Goal: Task Accomplishment & Management: Use online tool/utility

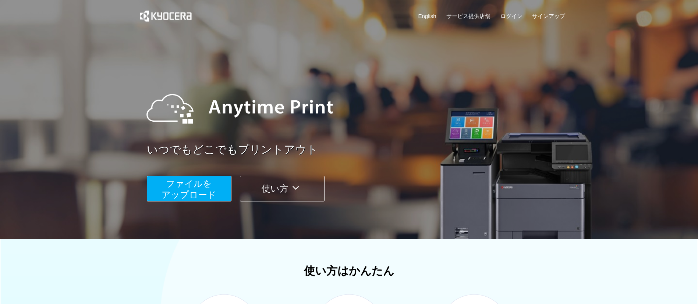
click at [185, 180] on span "ファイルを ​​アップロード" at bounding box center [189, 189] width 55 height 21
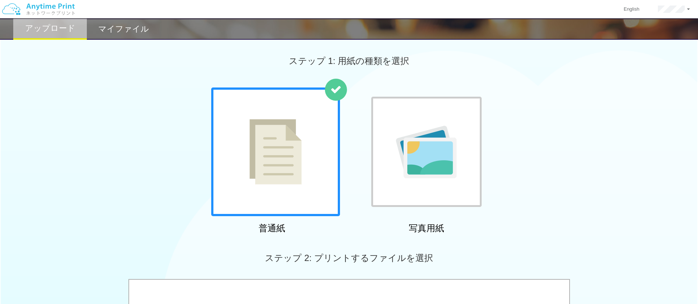
scroll to position [221, 0]
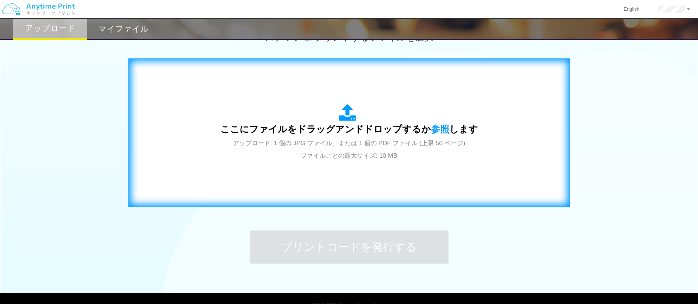
click at [238, 142] on span "アップロード: 1 個の JPG ファイル、または 1 個の PDF ファイル (上限 50 ページ) ファイルごとの最大サイズ: 10 MB" at bounding box center [349, 150] width 233 height 20
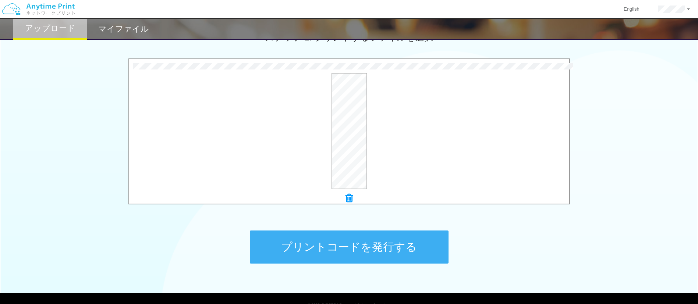
click at [288, 239] on button "プリントコードを発行する" at bounding box center [349, 247] width 199 height 33
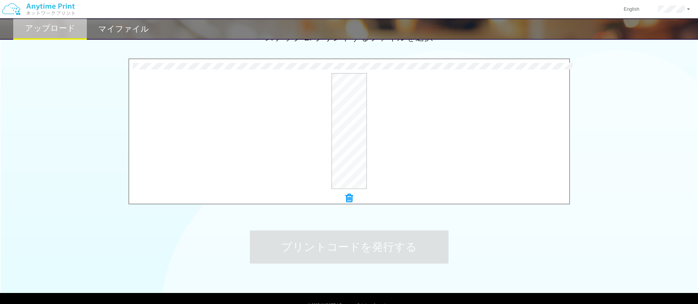
scroll to position [0, 0]
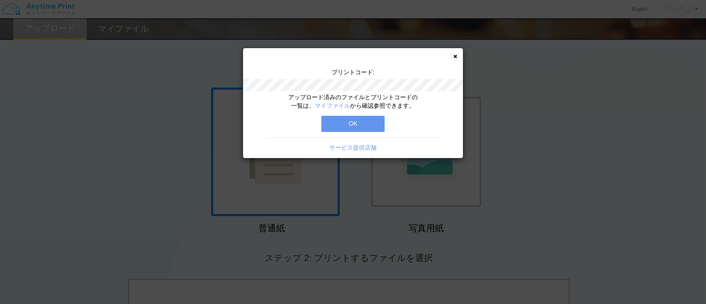
click at [347, 120] on button "OK" at bounding box center [353, 124] width 63 height 16
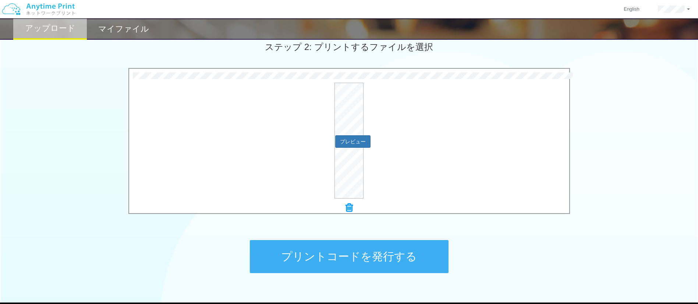
scroll to position [221, 0]
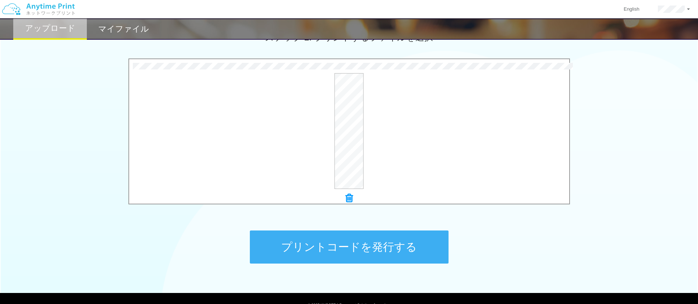
click at [285, 237] on button "プリントコードを発行する" at bounding box center [349, 247] width 199 height 33
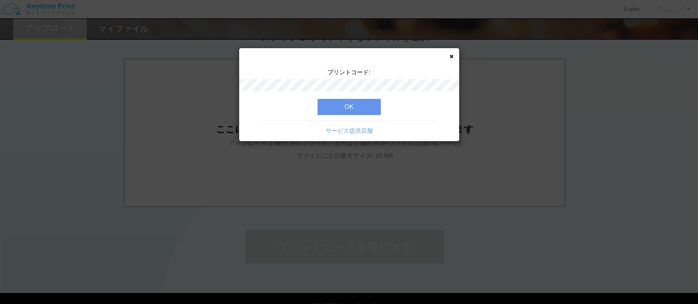
scroll to position [0, 0]
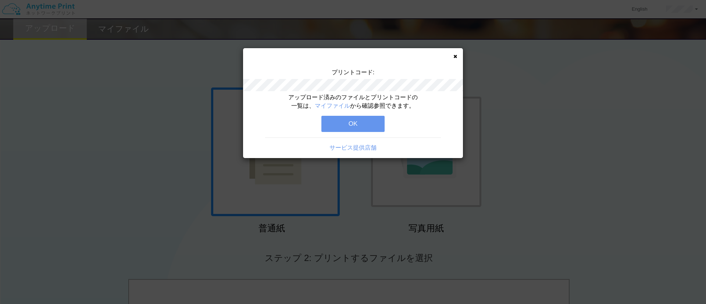
click at [373, 134] on div "アップロード済みのファイルとプリントコードの一覧は、 マイファイル から確認参照できます。 OK サービス提供店舗" at bounding box center [353, 125] width 220 height 65
click at [373, 129] on button "OK" at bounding box center [353, 124] width 63 height 16
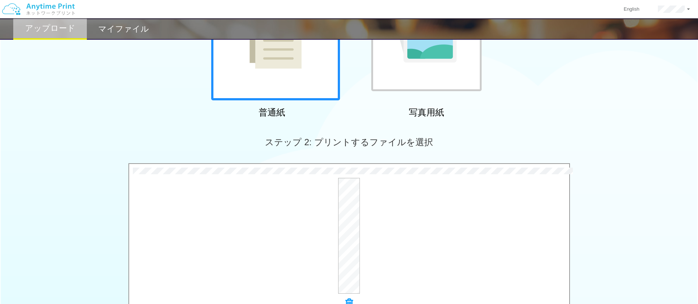
scroll to position [166, 0]
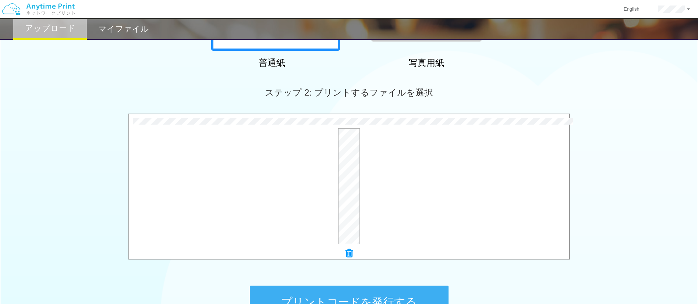
click at [305, 291] on button "プリントコードを発行する" at bounding box center [349, 302] width 199 height 33
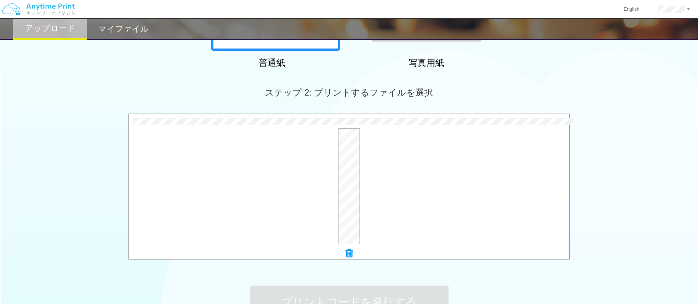
scroll to position [0, 0]
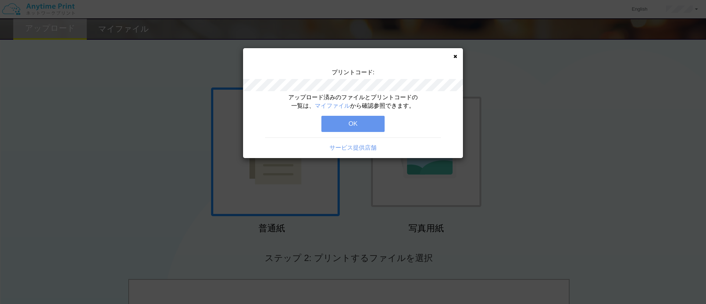
click at [354, 128] on button "OK" at bounding box center [353, 124] width 63 height 16
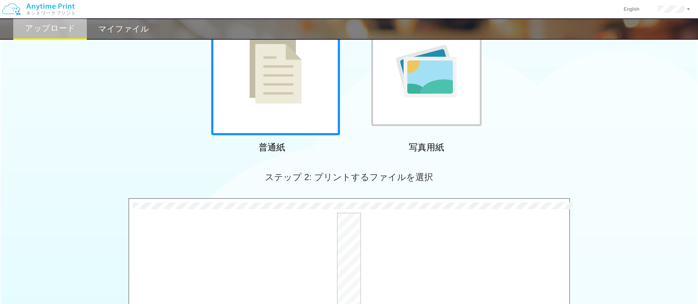
scroll to position [221, 0]
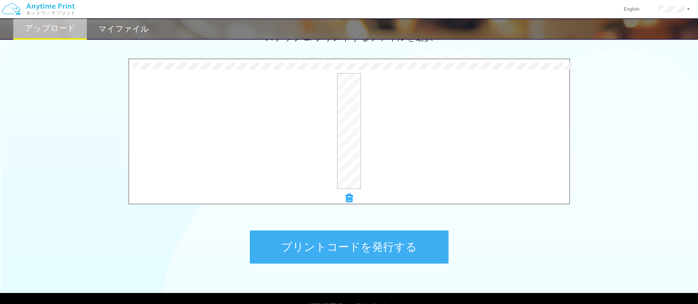
click at [397, 263] on button "プリントコードを発行する" at bounding box center [349, 247] width 199 height 33
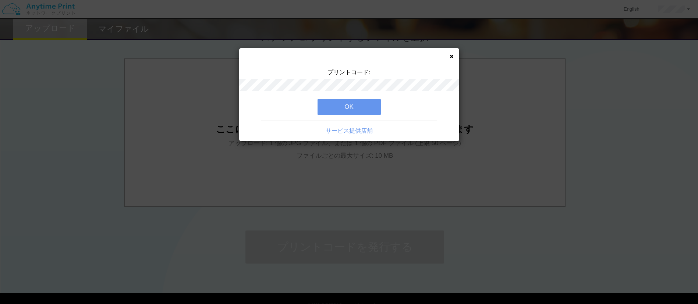
scroll to position [0, 0]
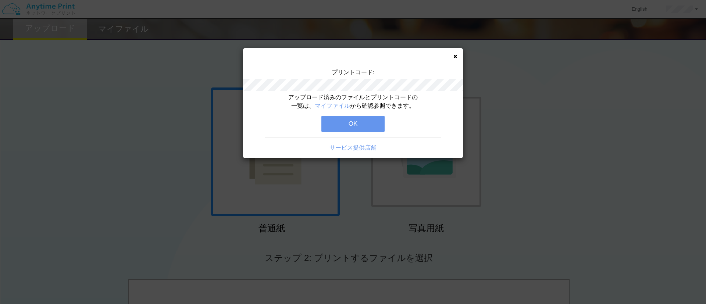
click at [383, 95] on div "アップロード済みのファイルとプリントコードの一覧は、 マイファイル から確認参照できます。" at bounding box center [353, 101] width 132 height 17
click at [333, 120] on button "OK" at bounding box center [353, 124] width 63 height 16
